Goal: Information Seeking & Learning: Check status

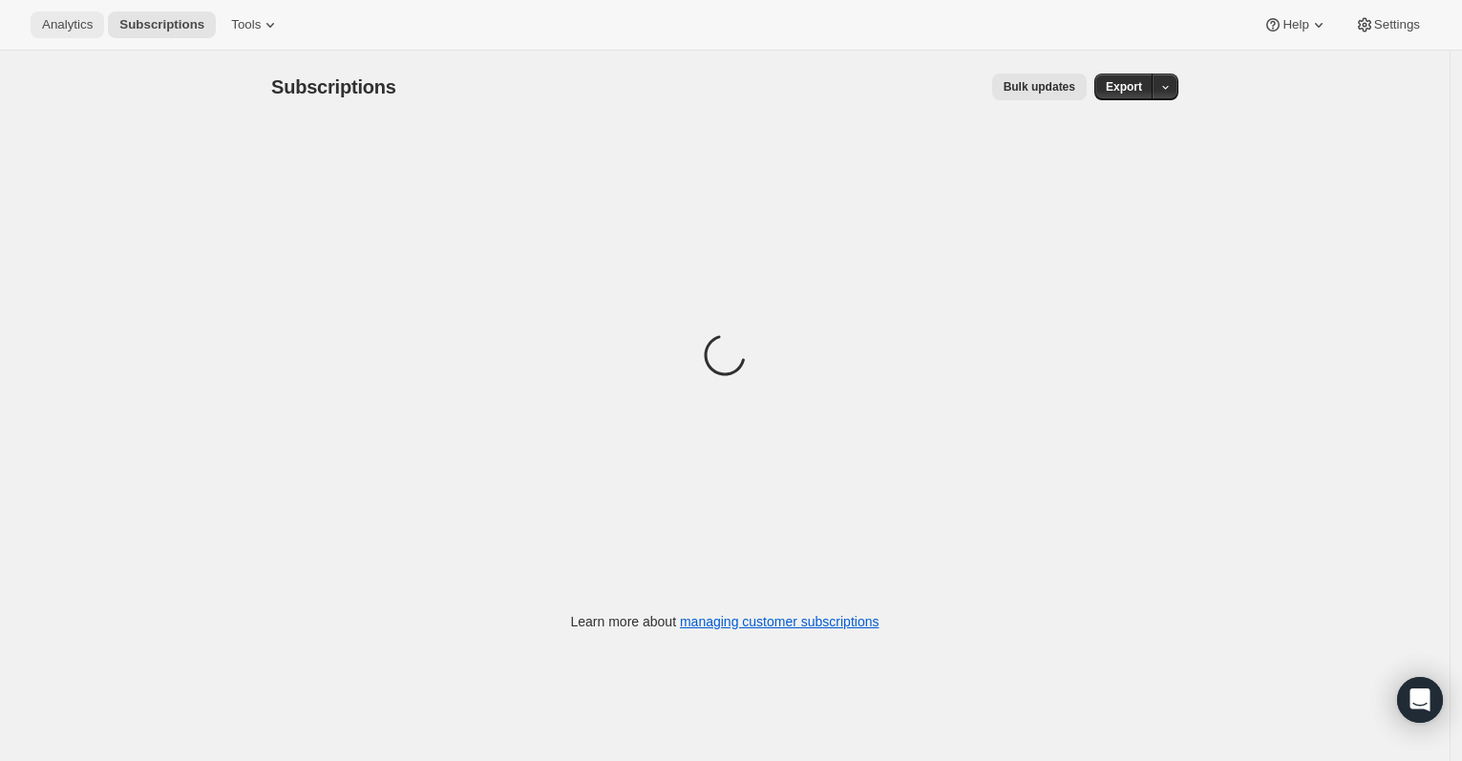
click at [71, 32] on span "Analytics" at bounding box center [67, 24] width 51 height 15
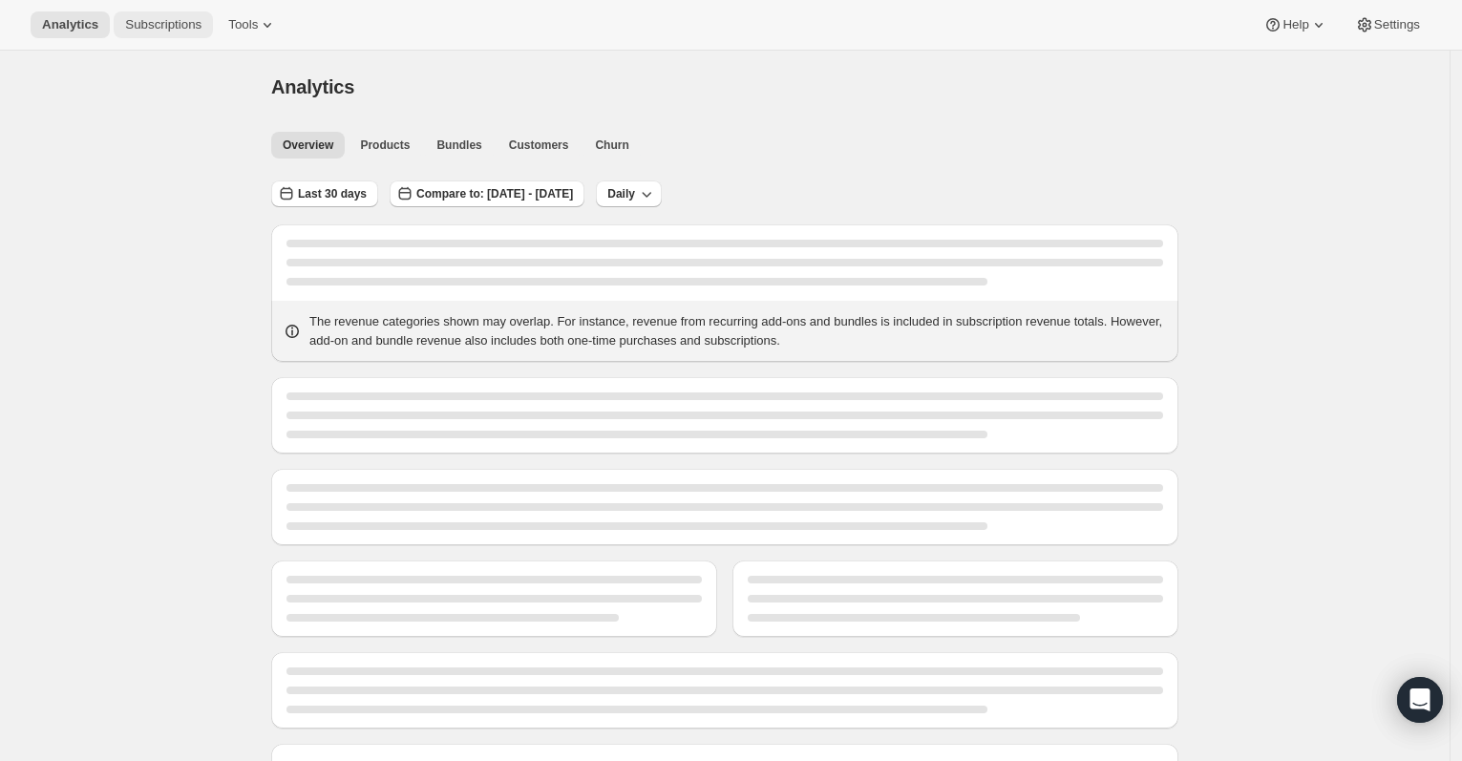
click at [197, 23] on span "Subscriptions" at bounding box center [163, 24] width 76 height 15
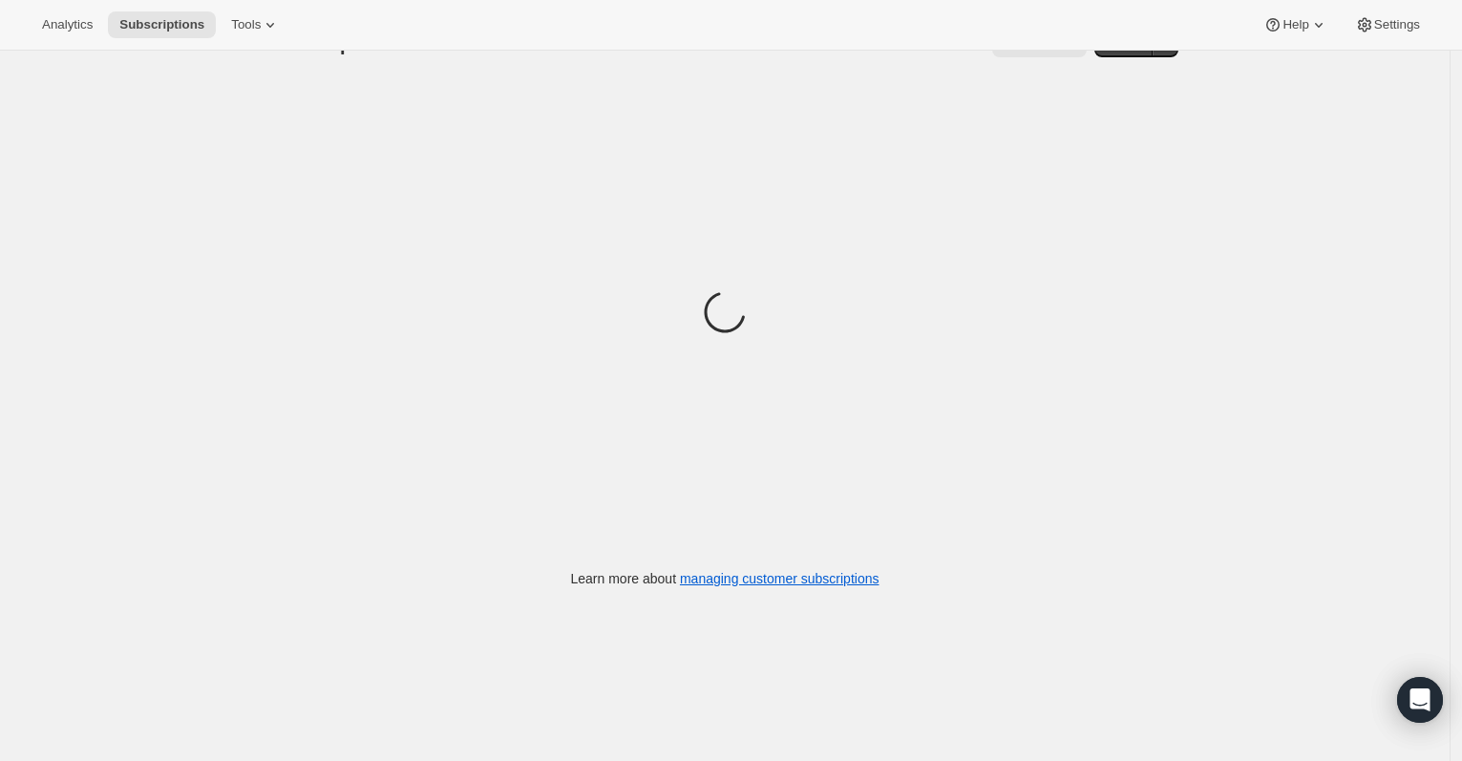
scroll to position [51, 0]
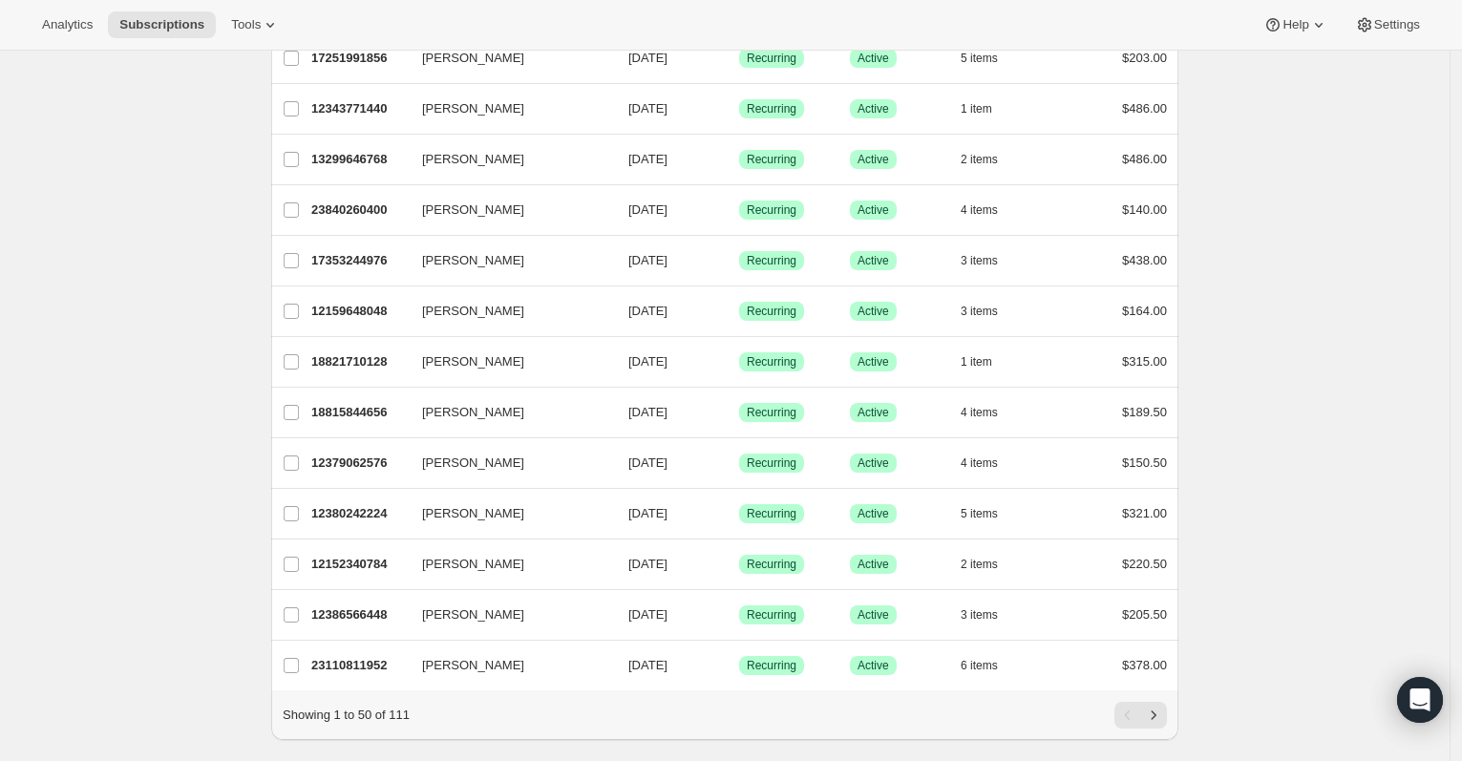
scroll to position [2103, 0]
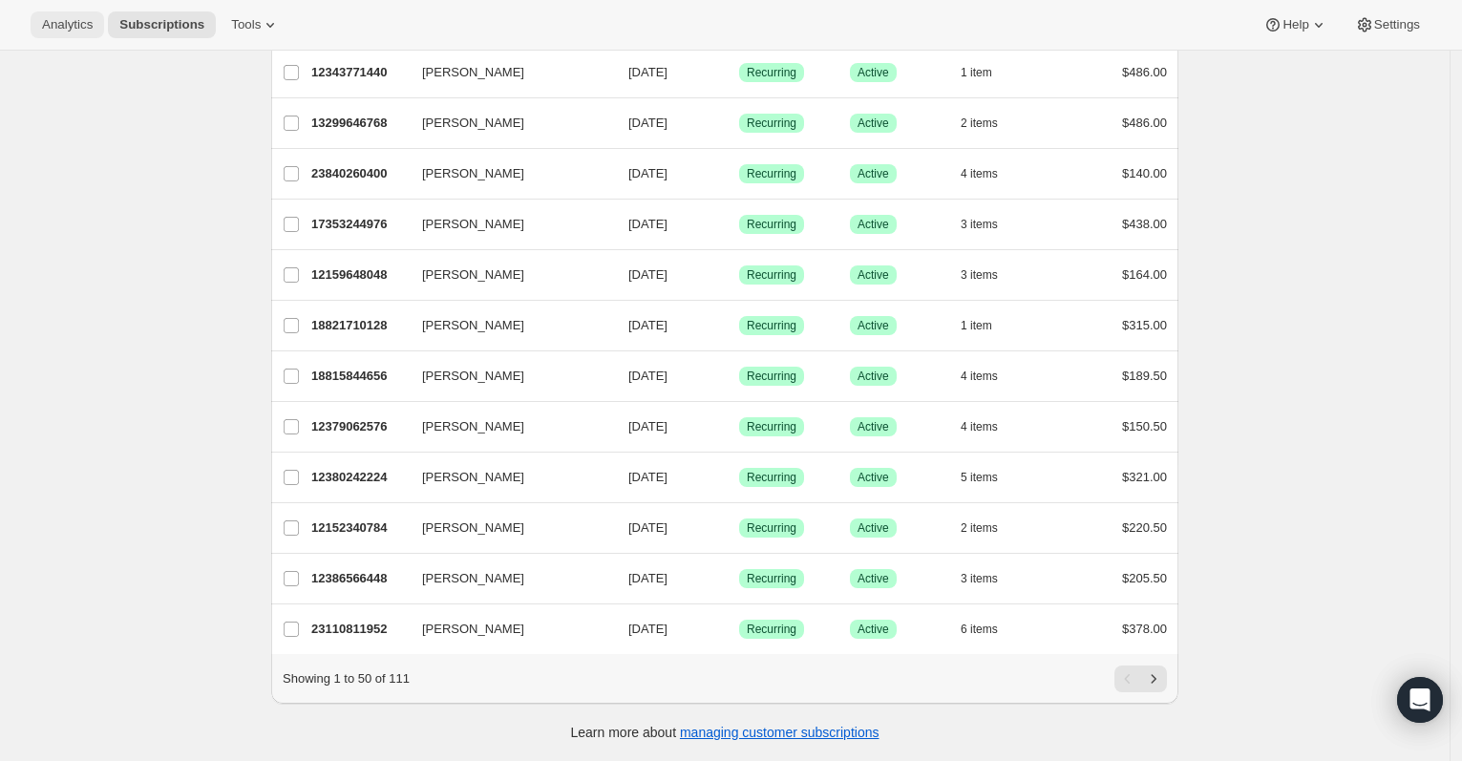
click at [72, 22] on span "Analytics" at bounding box center [67, 24] width 51 height 15
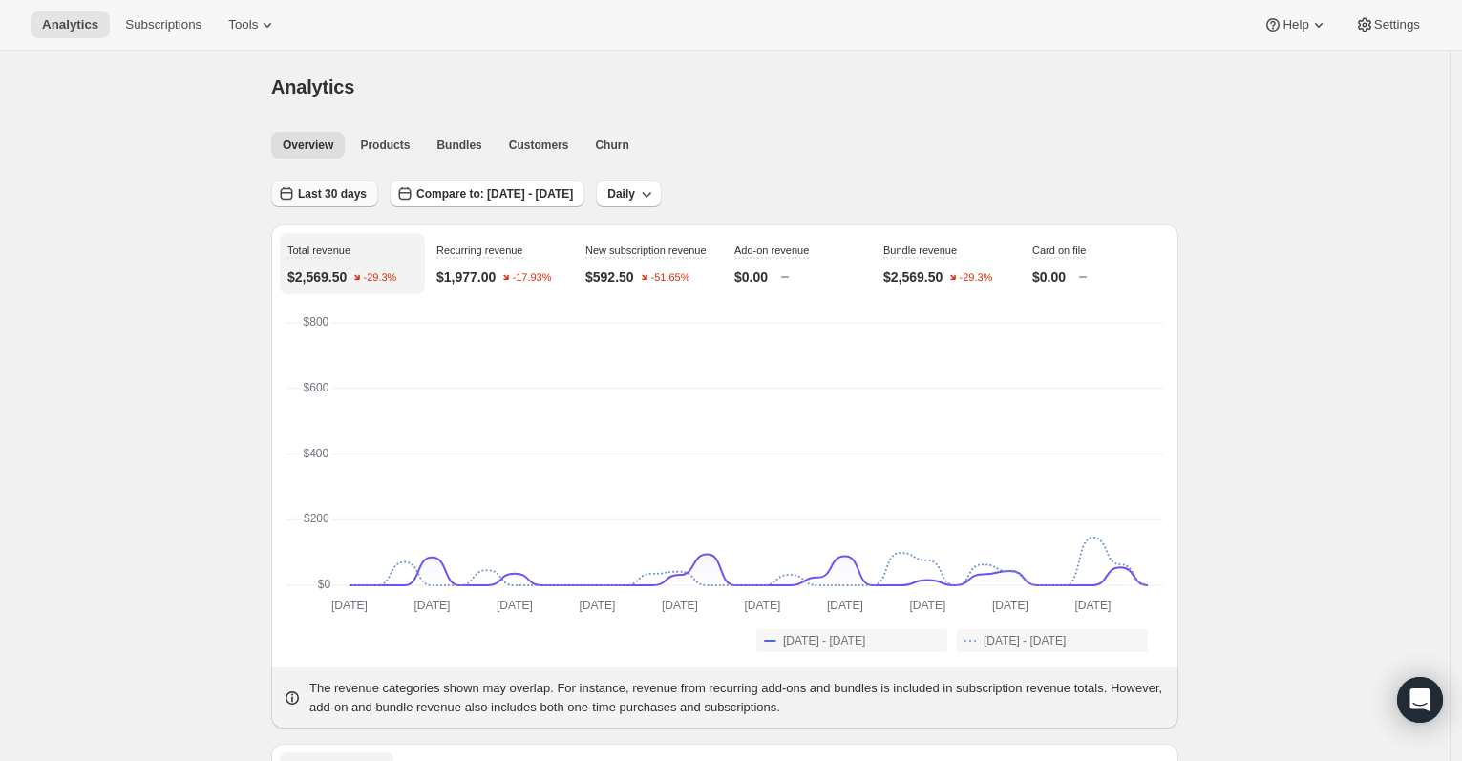
click at [363, 196] on span "Last 30 days" at bounding box center [332, 193] width 69 height 15
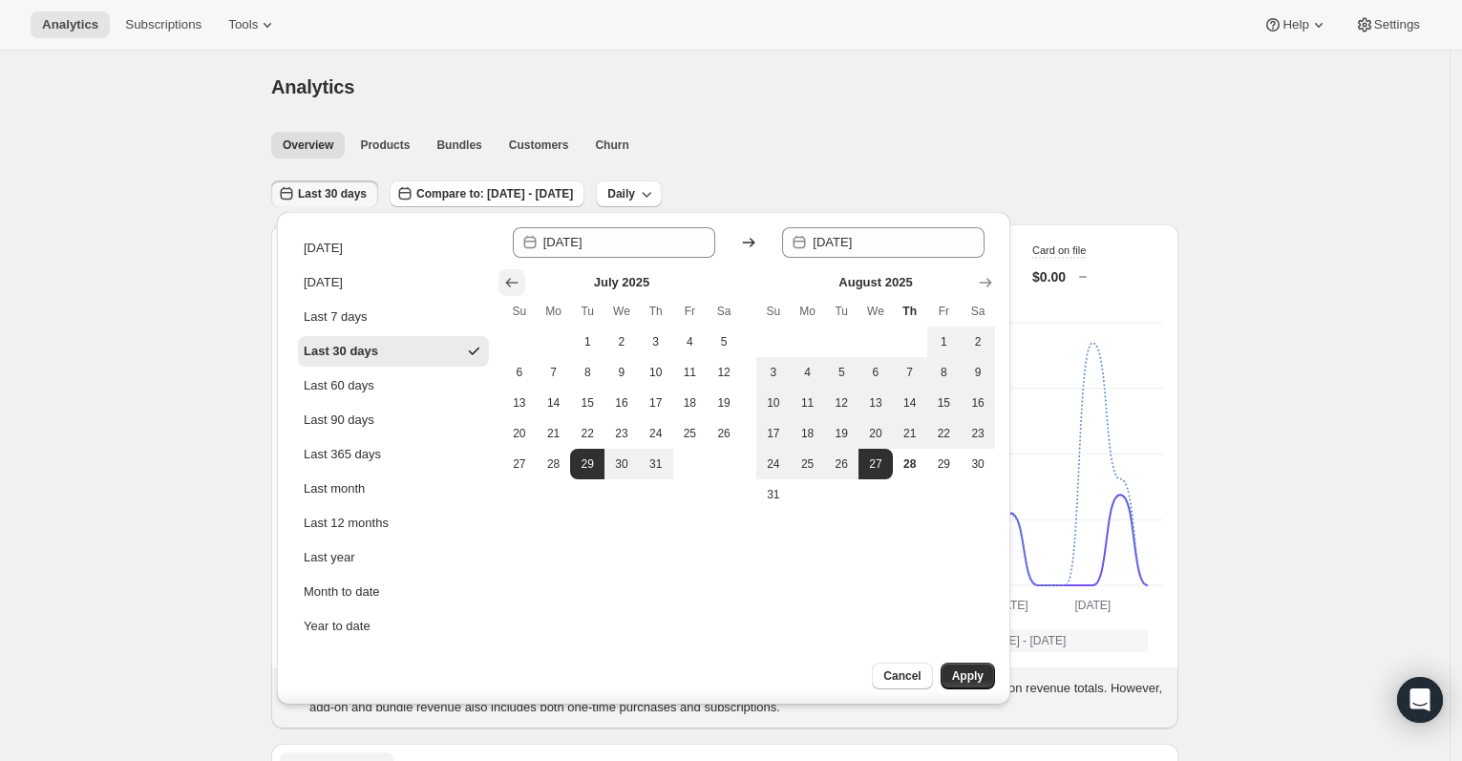
click at [514, 280] on icon "Show previous month, June 2025" at bounding box center [511, 282] width 19 height 19
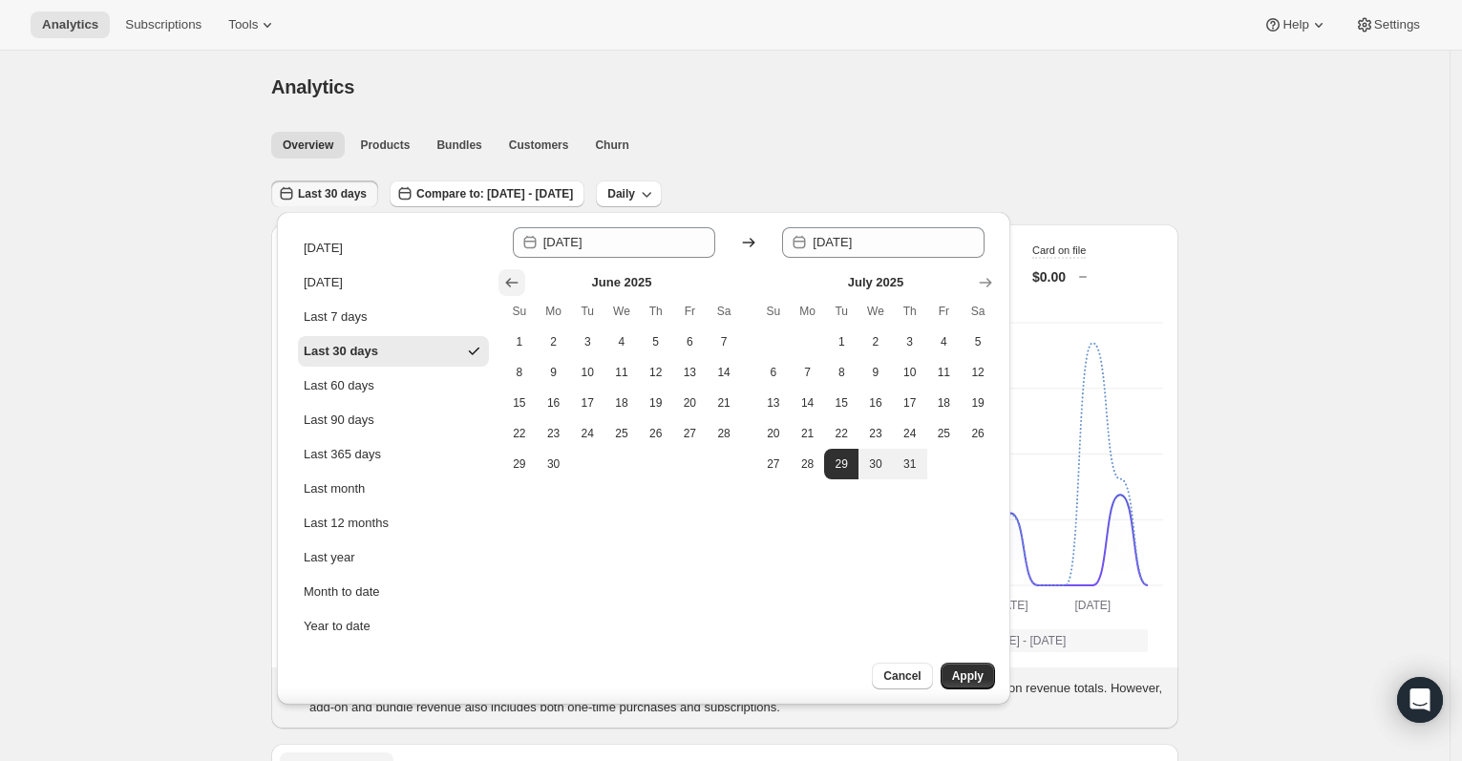
click at [513, 280] on icon "Show previous month, May 2025" at bounding box center [511, 282] width 19 height 19
click at [513, 280] on icon "Show previous month, April 2025" at bounding box center [511, 282] width 19 height 19
click at [513, 279] on icon "Show previous month, April 2025" at bounding box center [511, 282] width 19 height 19
click at [513, 280] on icon "Show previous month, February 2025" at bounding box center [511, 282] width 19 height 19
click at [513, 279] on icon "Show previous month, February 2025" at bounding box center [511, 282] width 19 height 19
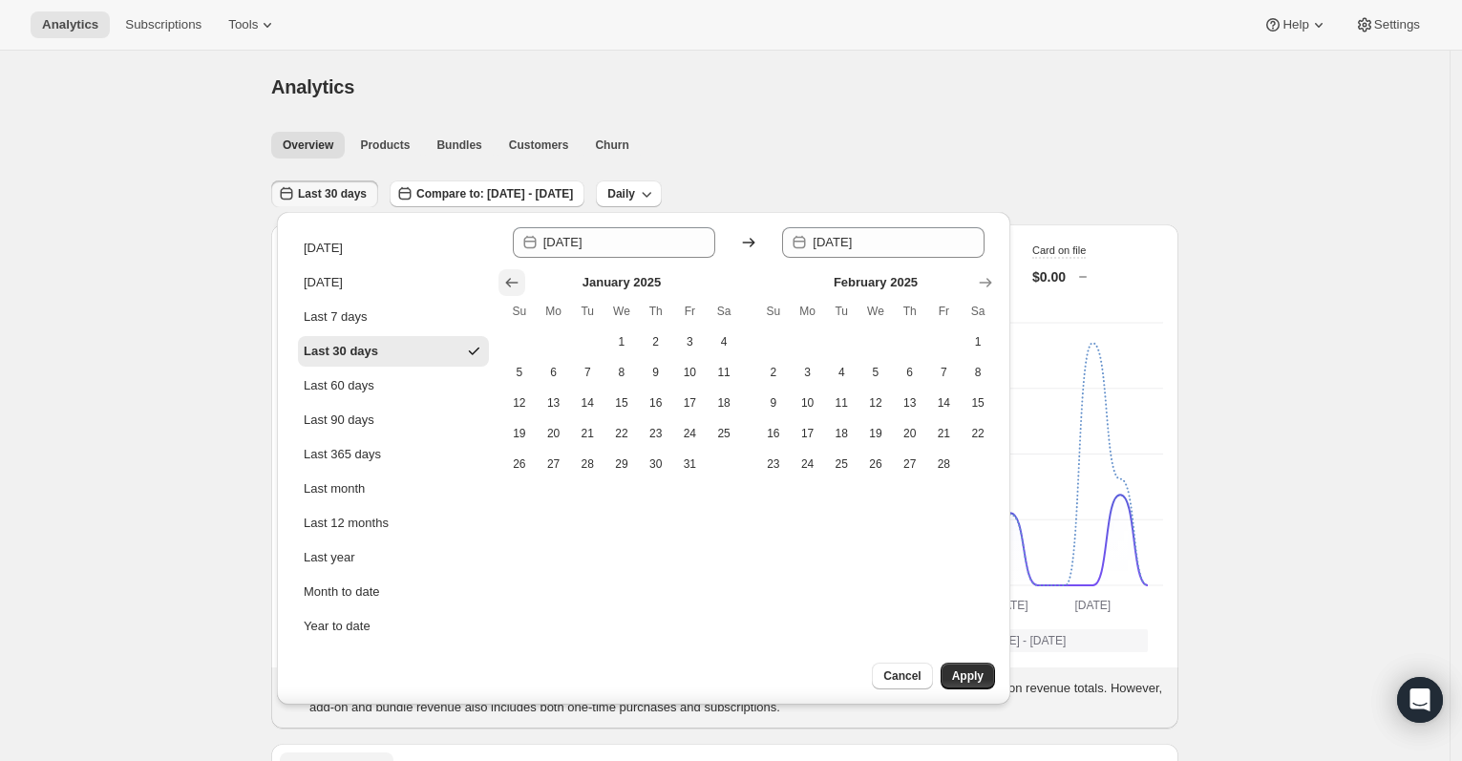
click at [513, 279] on icon "Show previous month, December 2024" at bounding box center [511, 282] width 19 height 19
click at [513, 279] on icon "Show previous month, October 2024" at bounding box center [511, 282] width 19 height 19
click at [513, 279] on icon "Show previous month, September 2024" at bounding box center [511, 282] width 19 height 19
click at [513, 279] on icon "Show previous month, August 2024" at bounding box center [511, 282] width 19 height 19
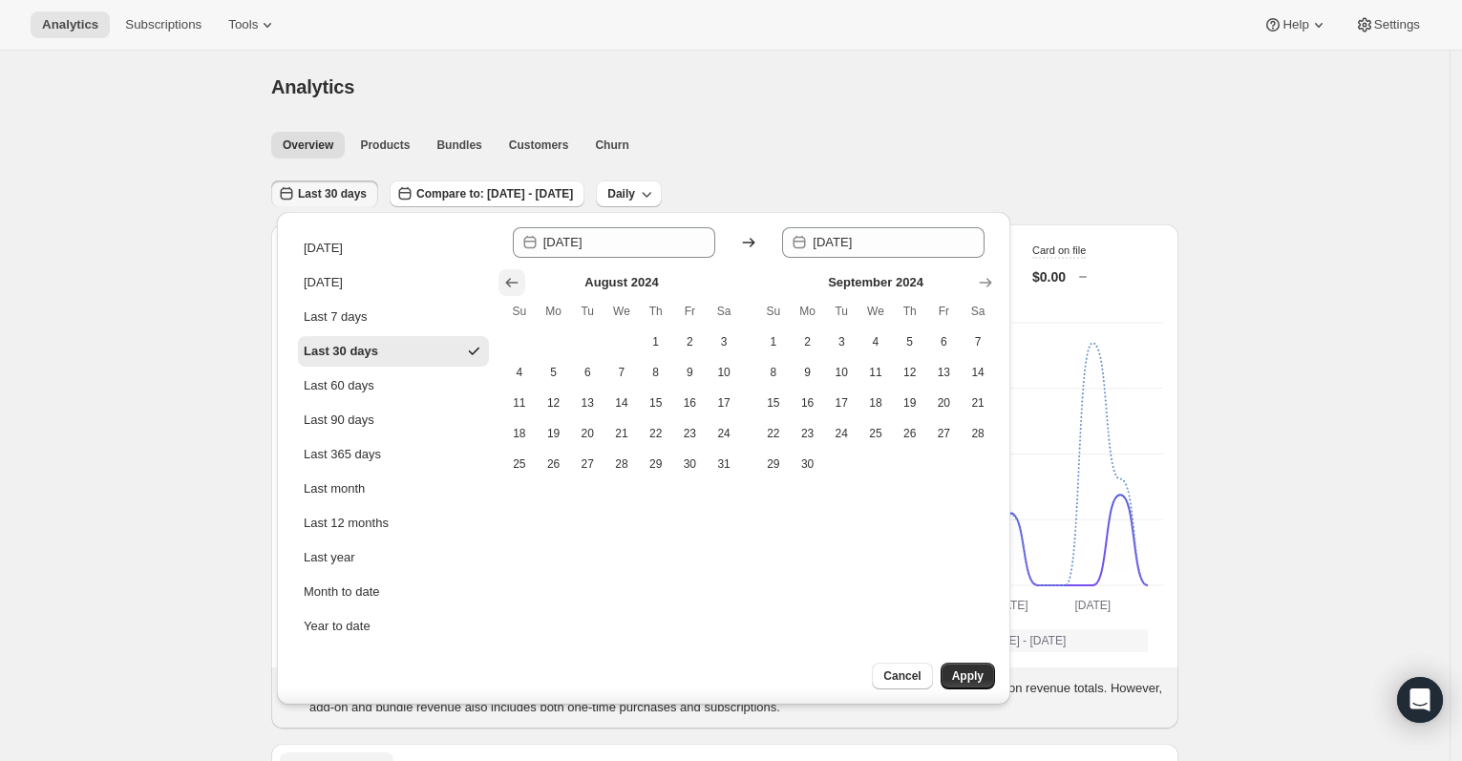
click at [513, 279] on icon "Show previous month, July 2024" at bounding box center [511, 282] width 19 height 19
click at [813, 344] on span "1" at bounding box center [807, 341] width 19 height 15
type input "2024-07-01"
click at [984, 286] on icon "Show next month, August 2024" at bounding box center [985, 282] width 19 height 19
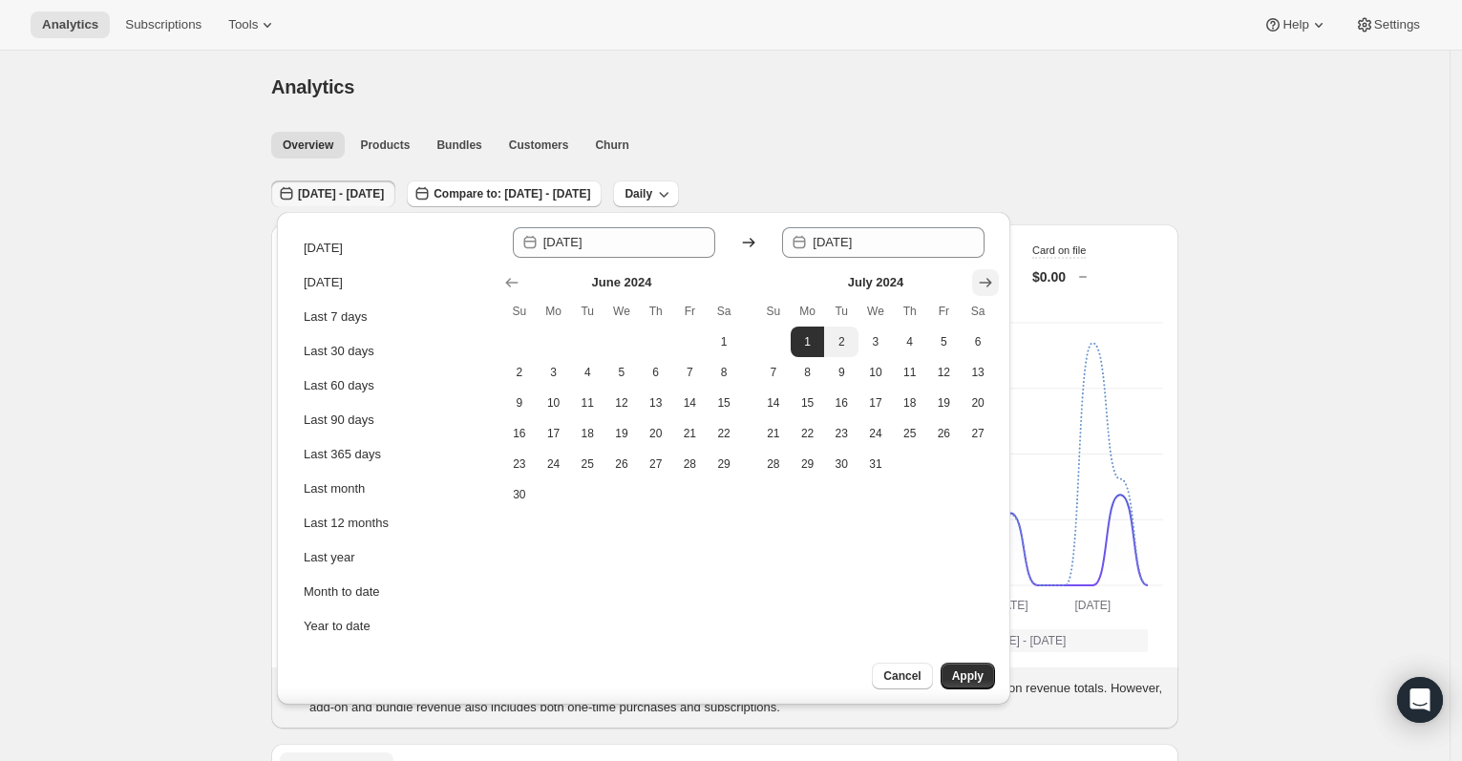
click at [984, 286] on icon "Show next month, August 2024" at bounding box center [985, 282] width 19 height 19
click at [984, 286] on icon "Show next month, October 2024" at bounding box center [985, 282] width 19 height 19
click at [984, 286] on icon "Show next month, November 2024" at bounding box center [985, 282] width 19 height 19
click at [984, 286] on icon "Show next month, January 2025" at bounding box center [985, 282] width 19 height 19
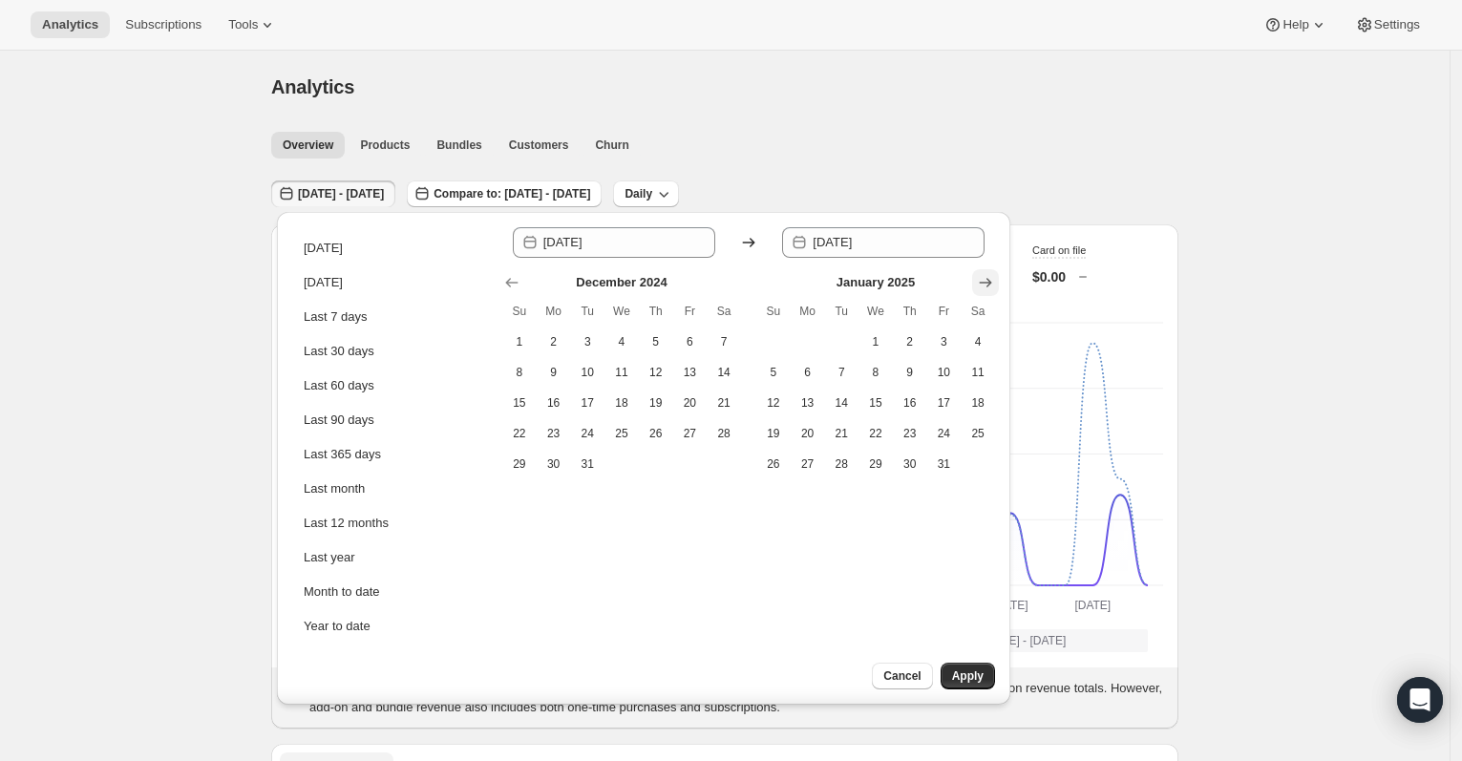
click at [984, 286] on icon "Show next month, February 2025" at bounding box center [985, 282] width 19 height 19
click at [984, 286] on icon "Show next month, April 2025" at bounding box center [985, 282] width 19 height 19
click at [984, 286] on icon "Show next month, May 2025" at bounding box center [985, 282] width 19 height 19
click at [984, 286] on icon "Show next month, June 2025" at bounding box center [985, 282] width 19 height 19
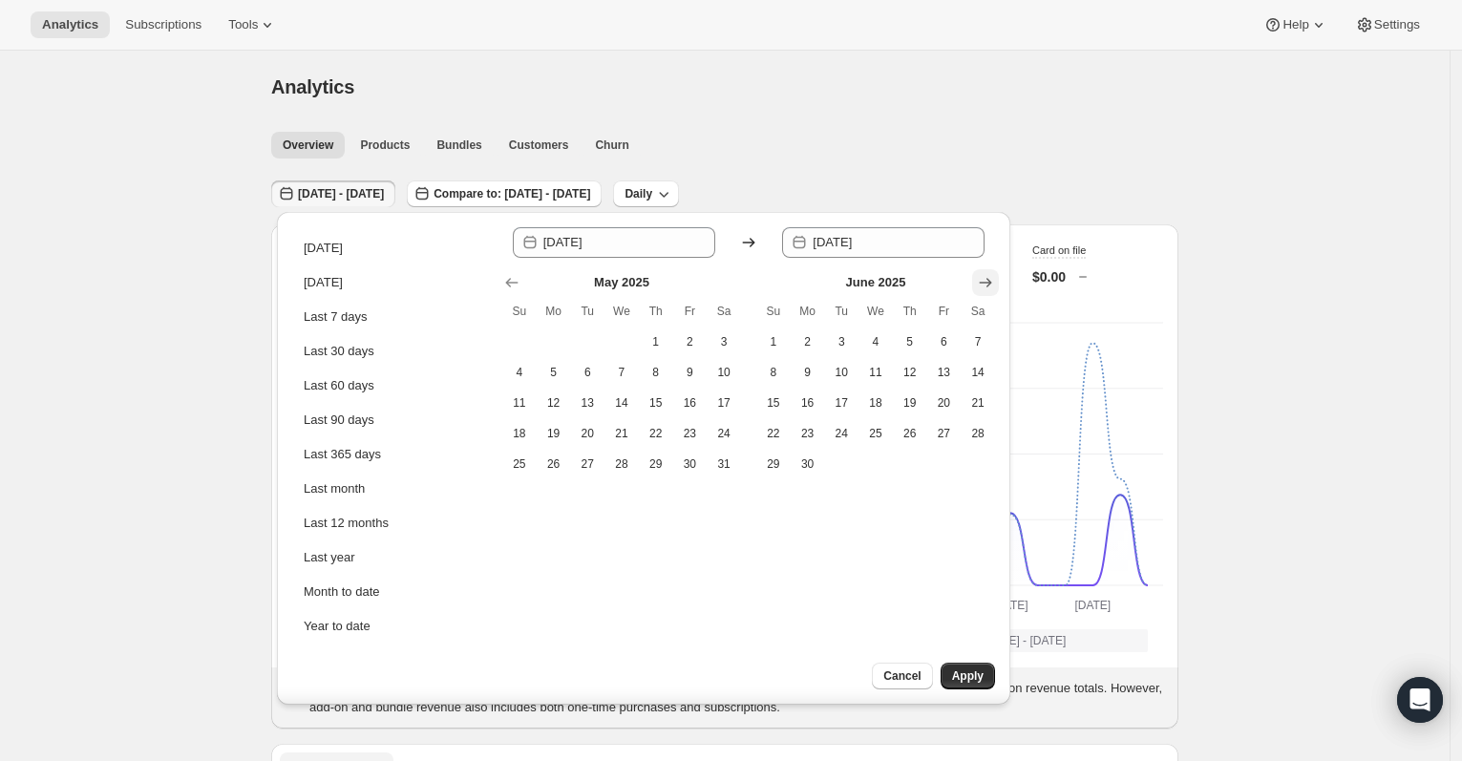
click at [984, 286] on icon "Show next month, July 2025" at bounding box center [985, 282] width 19 height 19
click at [984, 286] on icon "Show next month, August 2025" at bounding box center [985, 282] width 19 height 19
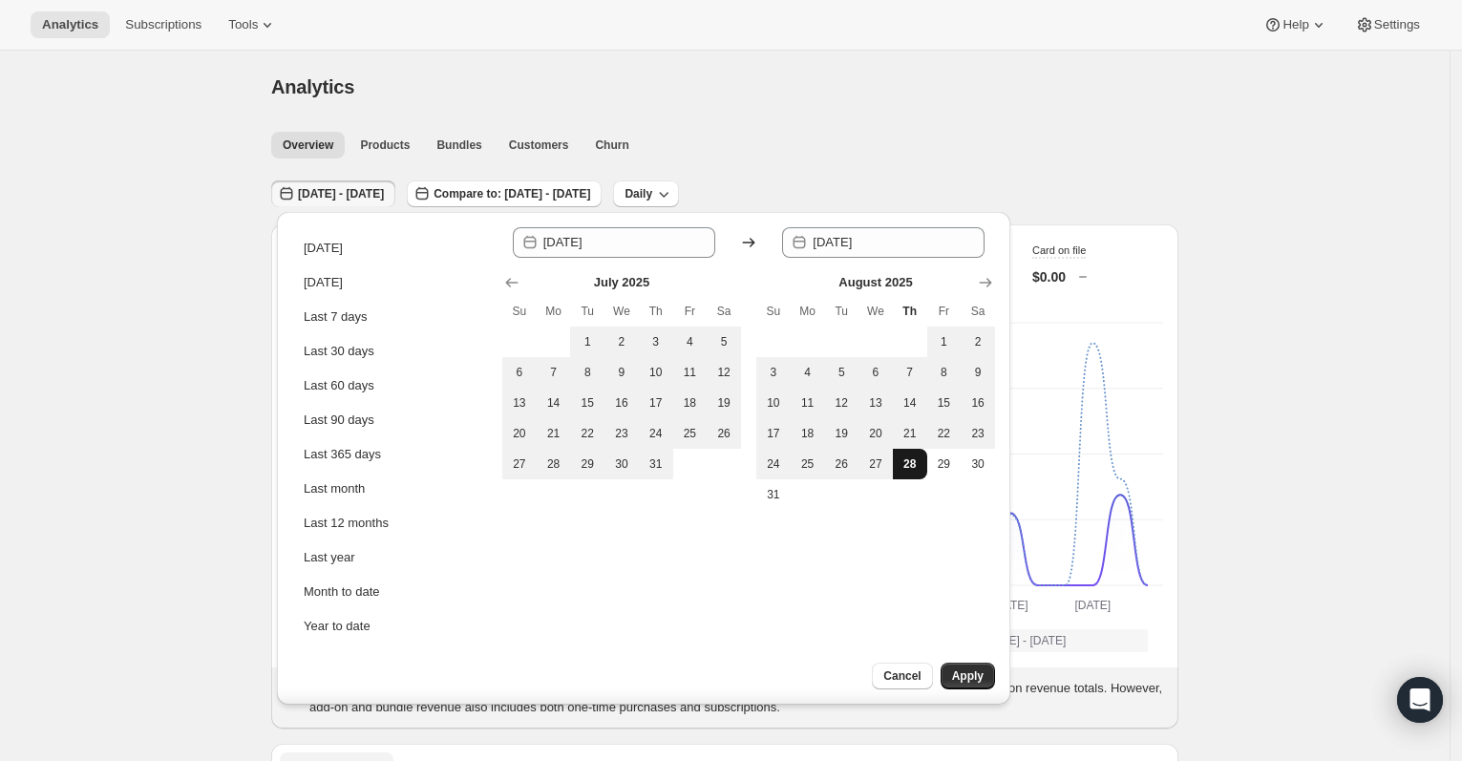
click at [915, 459] on span "28" at bounding box center [909, 463] width 19 height 15
type input "2025-08-28"
click at [966, 677] on span "Apply" at bounding box center [968, 675] width 32 height 15
